Goal: Ask a question

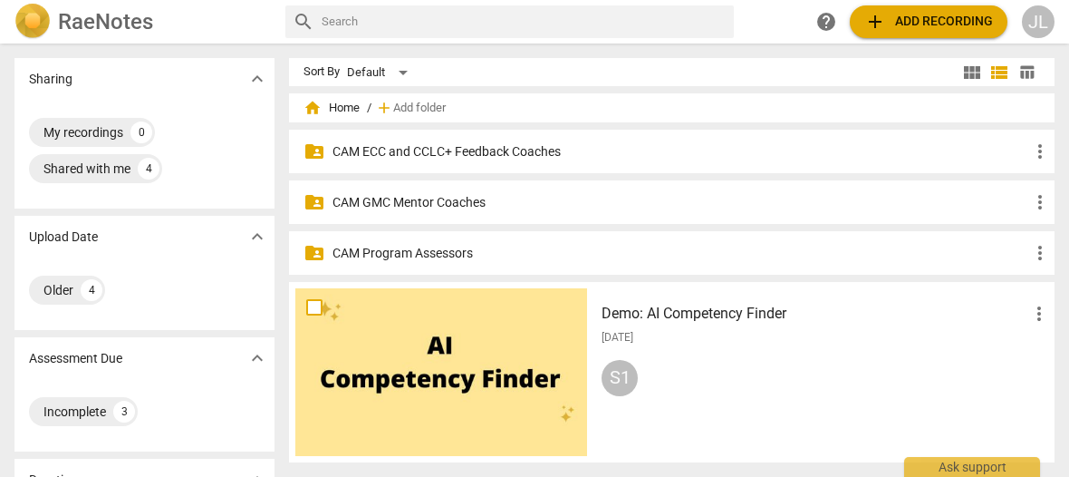
click at [438, 206] on p "CAM GMC Mentor Coaches" at bounding box center [681, 202] width 697 height 19
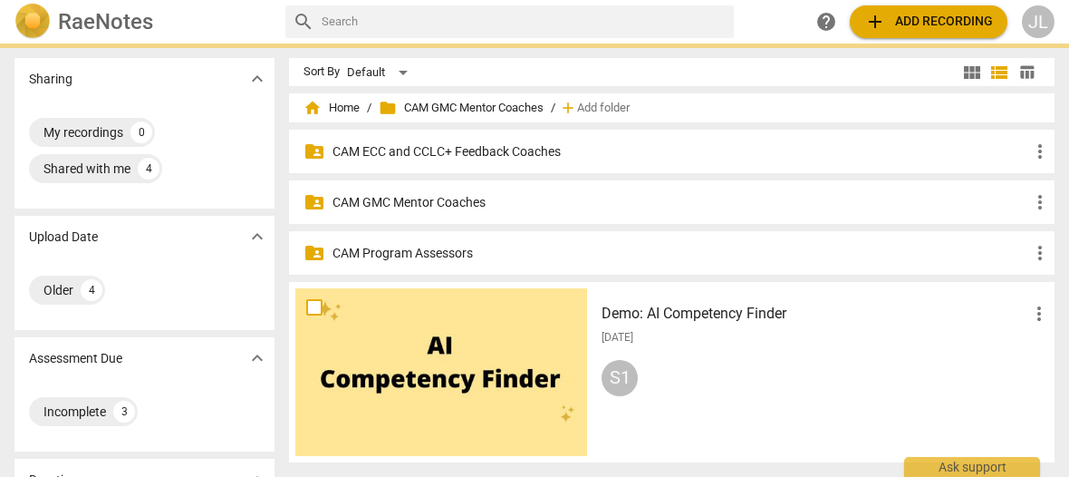
click at [438, 206] on p "CAM GMC Mentor Coaches" at bounding box center [681, 202] width 697 height 19
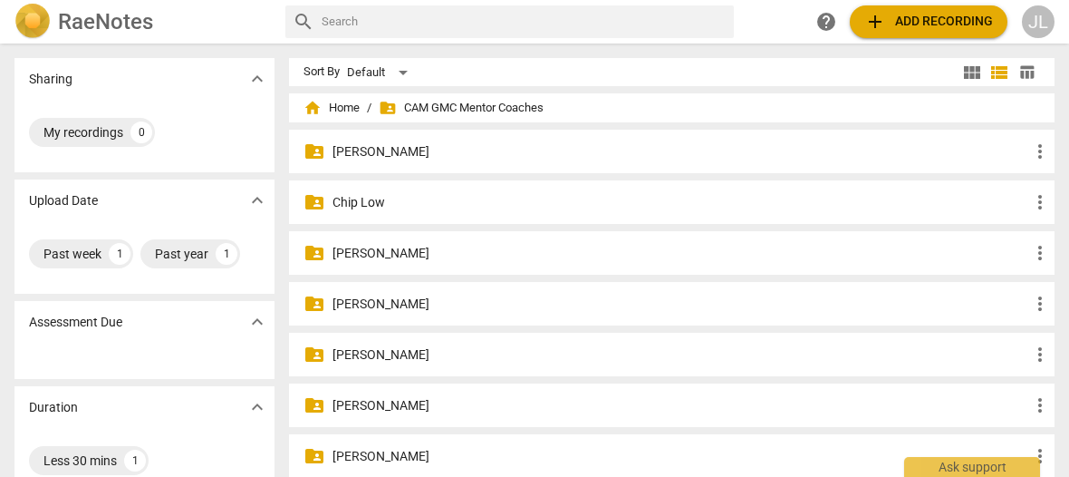
click at [430, 407] on p "[PERSON_NAME]" at bounding box center [681, 405] width 697 height 19
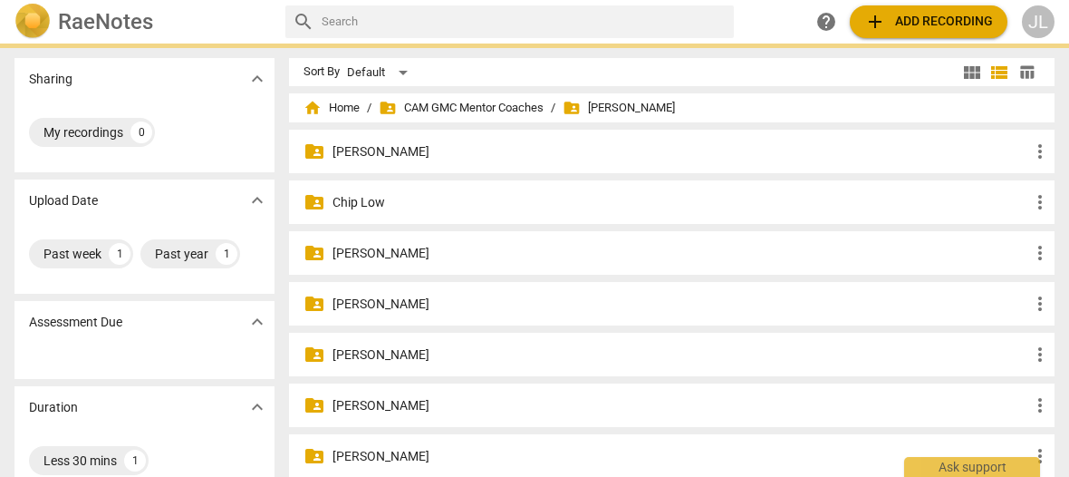
click at [430, 407] on p "[PERSON_NAME]" at bounding box center [681, 405] width 697 height 19
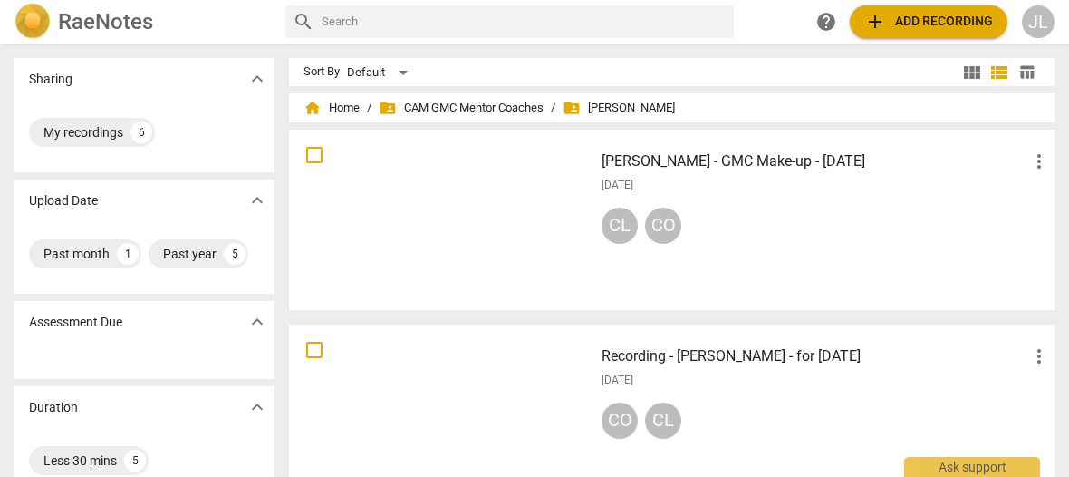
click at [462, 203] on div at bounding box center [441, 220] width 292 height 168
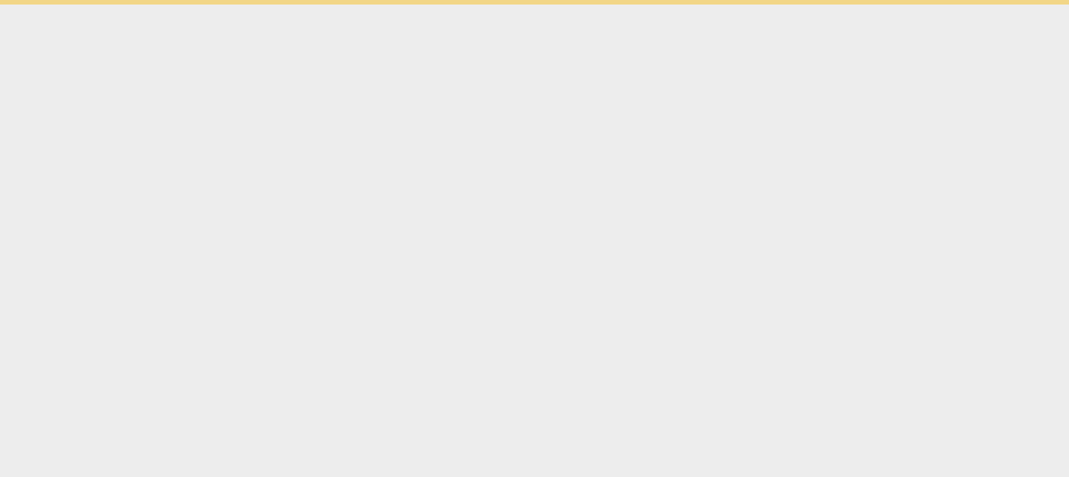
click at [462, 5] on html "Ask support" at bounding box center [534, 2] width 1069 height 5
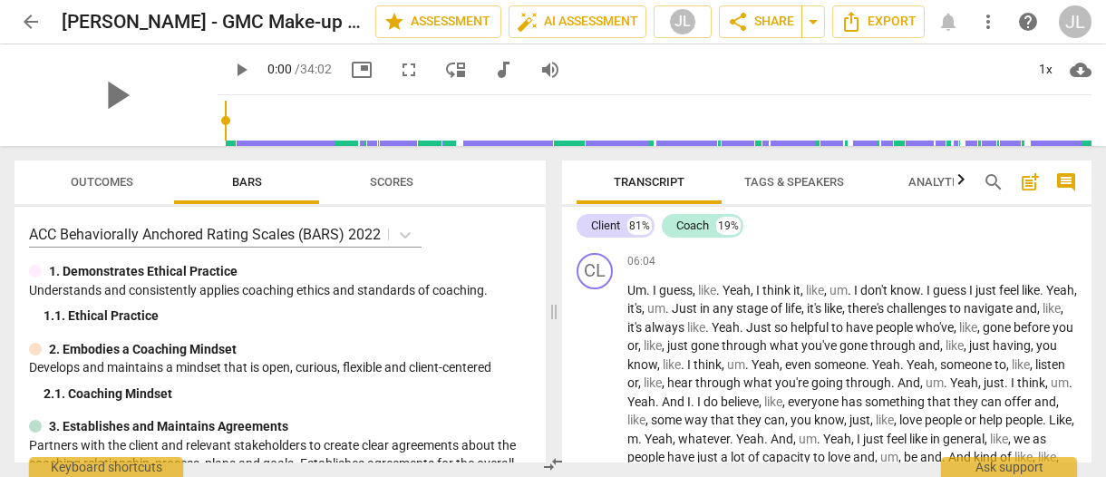
scroll to position [1455, 0]
